Goal: Find specific page/section: Find specific page/section

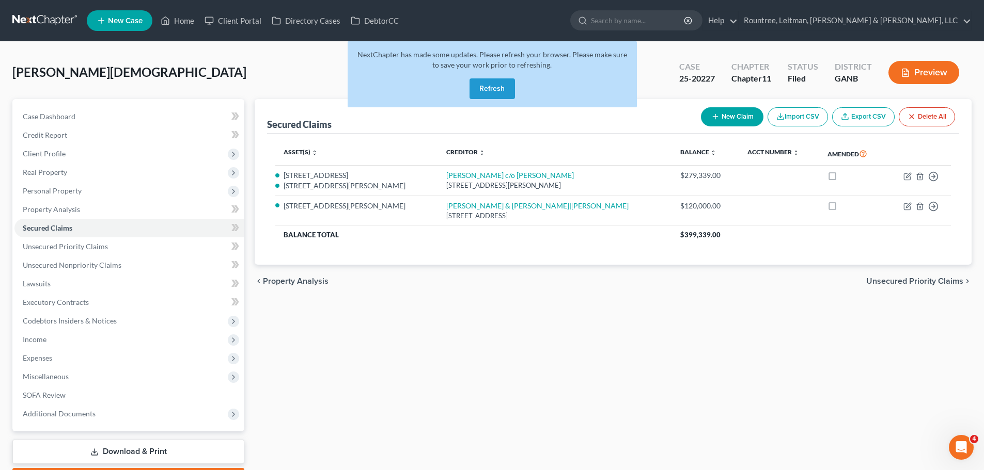
click at [500, 90] on button "Refresh" at bounding box center [491, 88] width 45 height 21
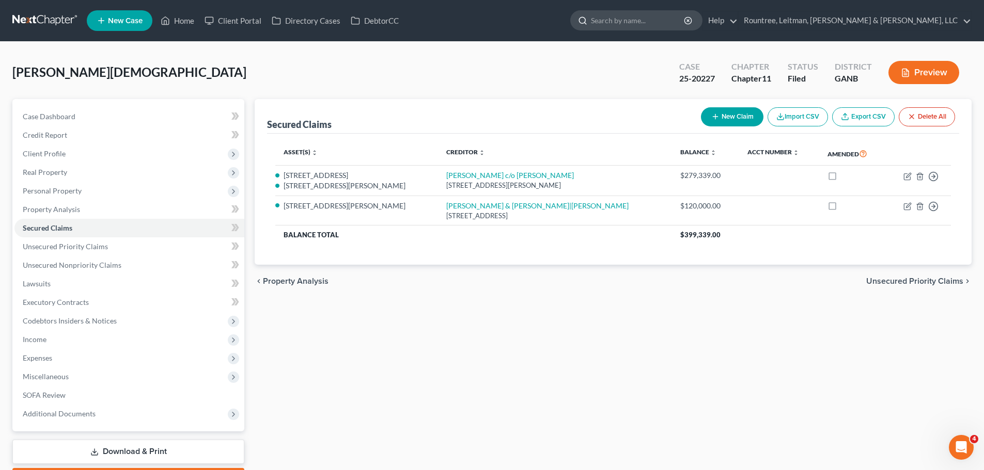
click at [685, 15] on input "search" at bounding box center [638, 20] width 95 height 19
click at [42, 15] on link at bounding box center [45, 20] width 66 height 19
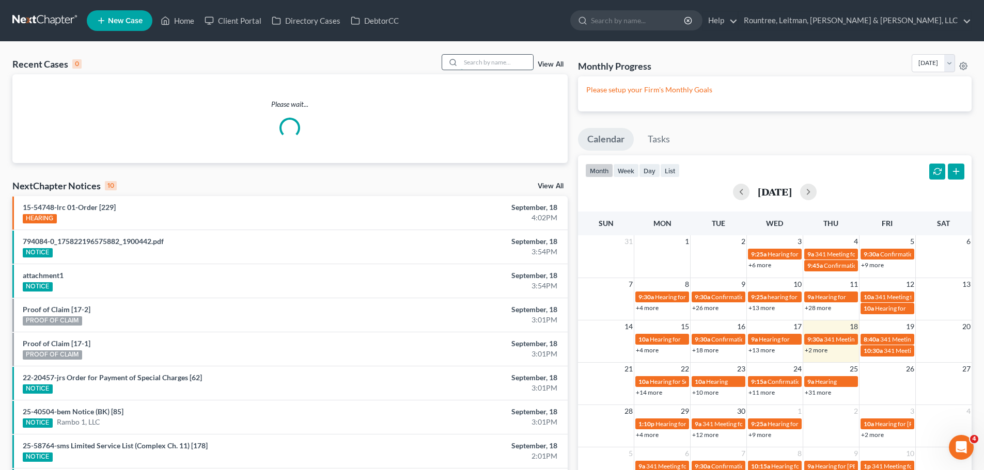
click at [471, 65] on input "search" at bounding box center [497, 62] width 72 height 15
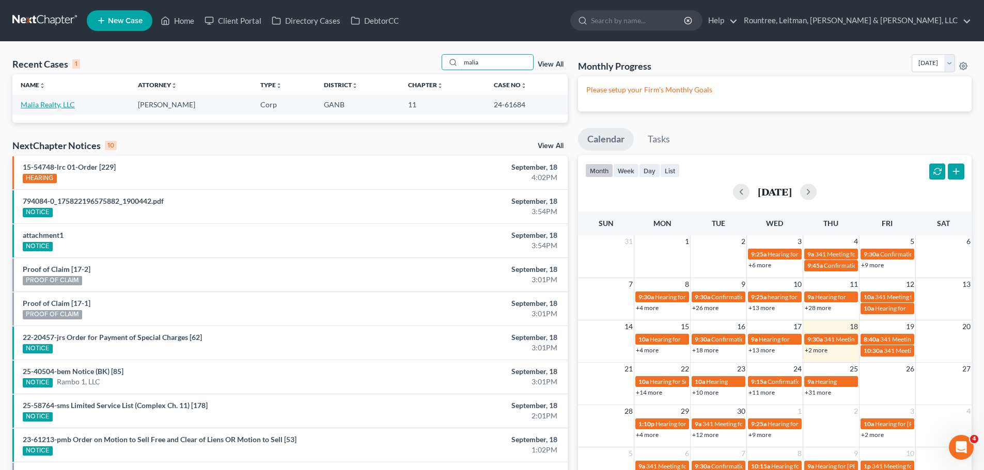
type input "malia"
click at [67, 104] on link "Malia Realty, LLC" at bounding box center [48, 104] width 54 height 9
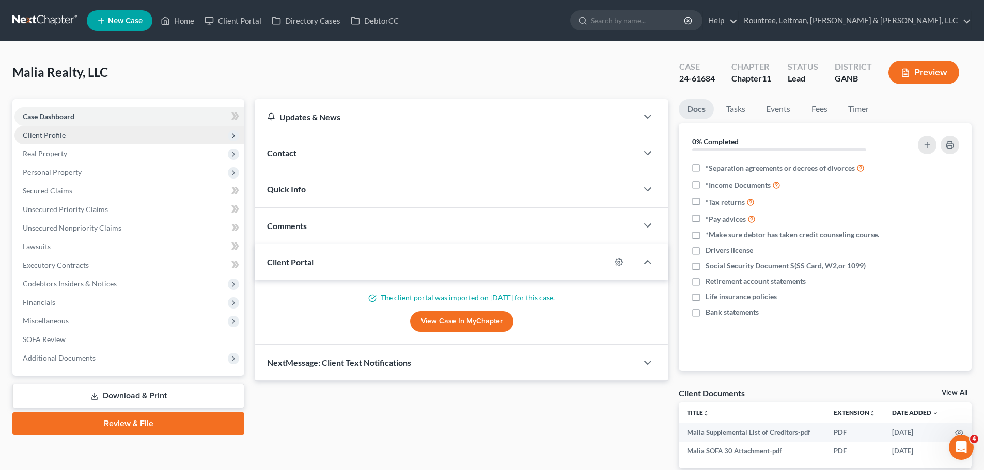
click at [71, 137] on span "Client Profile" at bounding box center [129, 135] width 230 height 19
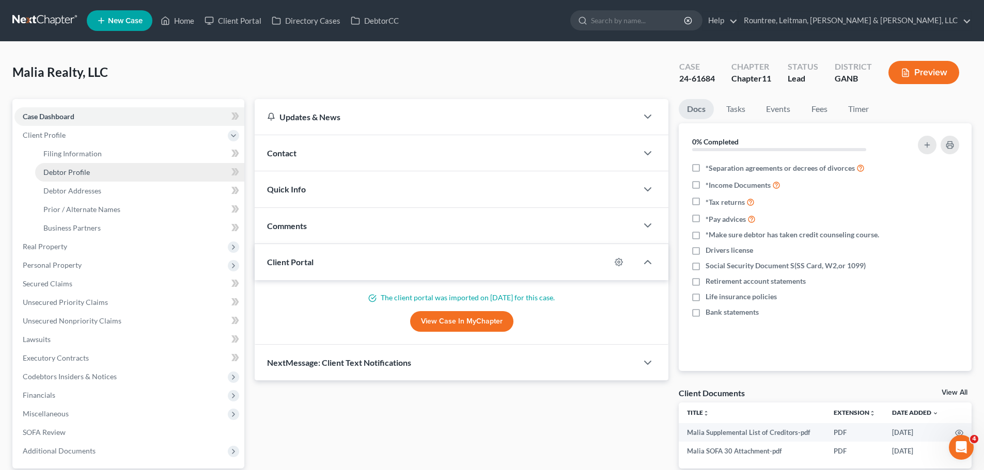
click at [87, 172] on span "Debtor Profile" at bounding box center [66, 172] width 46 height 9
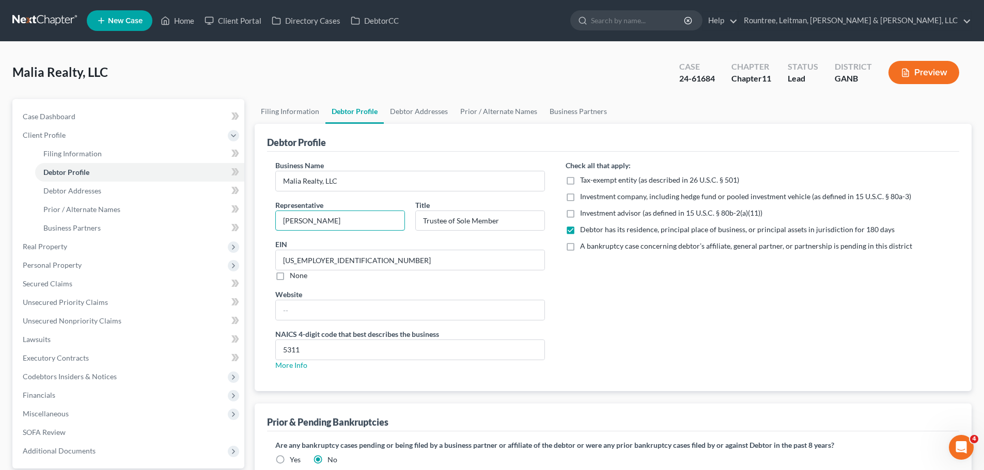
drag, startPoint x: 374, startPoint y: 221, endPoint x: 266, endPoint y: 225, distance: 108.5
click at [266, 225] on div "Business Name Malia Realty, LLC Representative [PERSON_NAME] Title Trustee of S…" at bounding box center [410, 269] width 290 height 219
